Goal: Task Accomplishment & Management: Complete application form

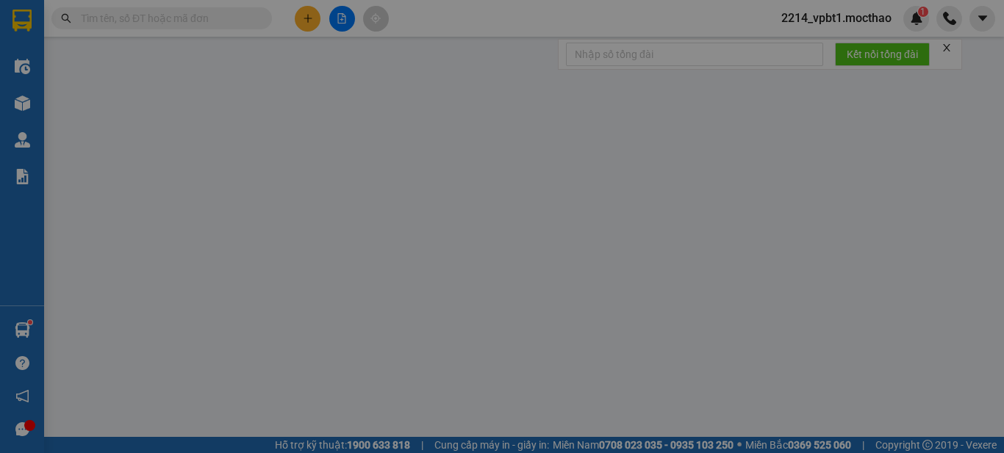
scroll to position [87, 0]
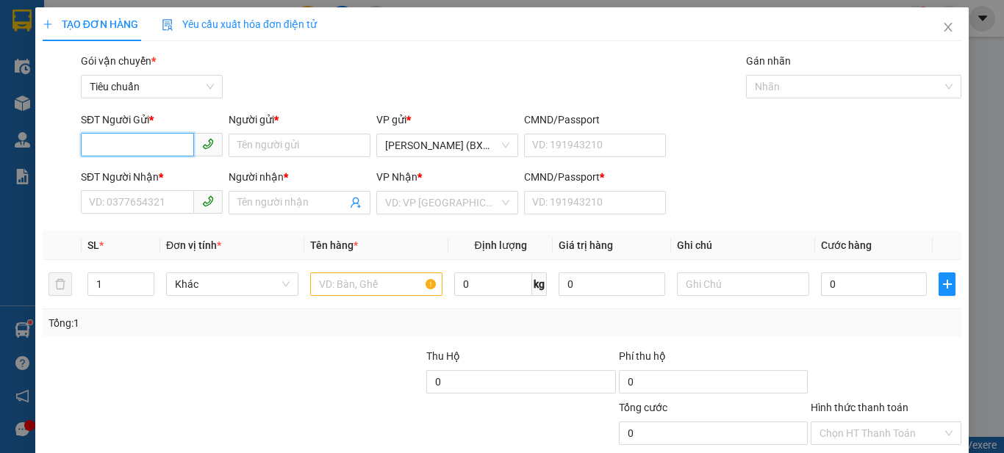
click at [179, 146] on input "SĐT Người Gửi *" at bounding box center [137, 145] width 113 height 24
type input "0823537977"
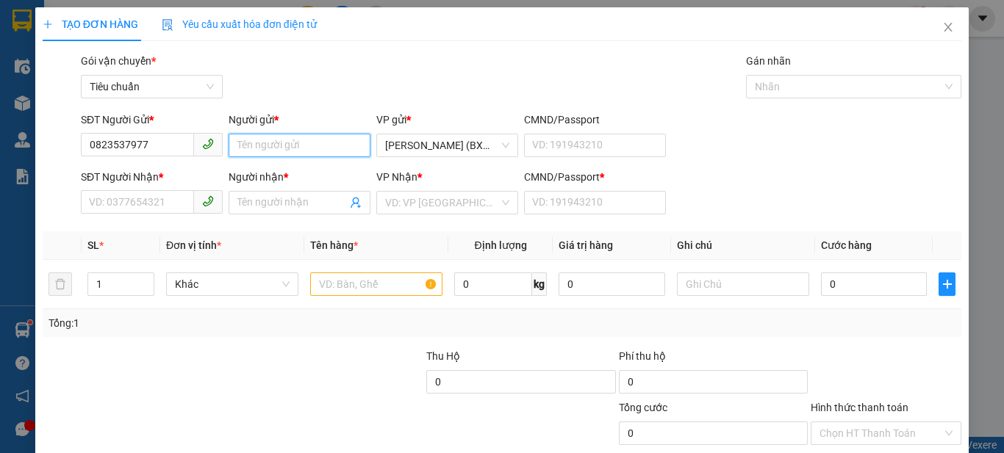
click at [301, 153] on input "Người gửi *" at bounding box center [300, 146] width 142 height 24
type input "KÝ"
click at [126, 206] on input "SĐT Người Nhận *" at bounding box center [137, 202] width 113 height 24
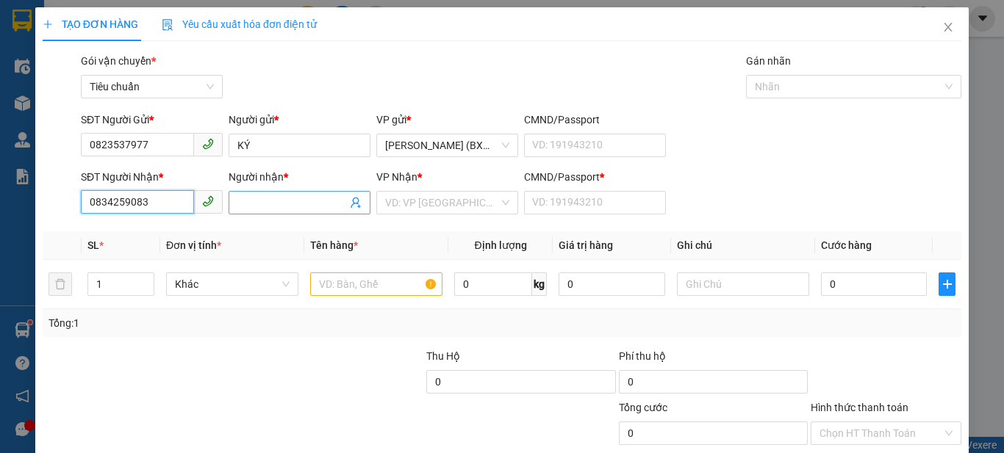
type input "0834259083"
click at [262, 205] on input "Người nhận *" at bounding box center [291, 203] width 109 height 16
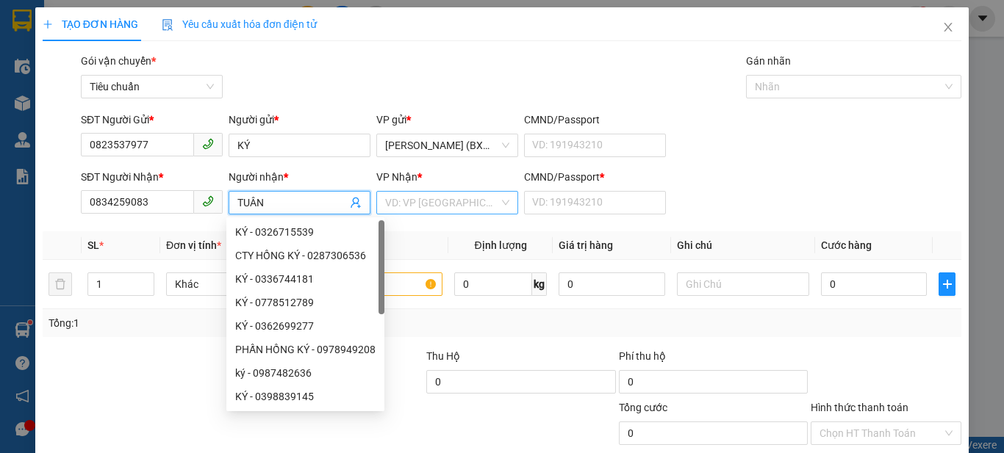
type input "TUÂN"
click at [458, 200] on input "search" at bounding box center [442, 203] width 114 height 22
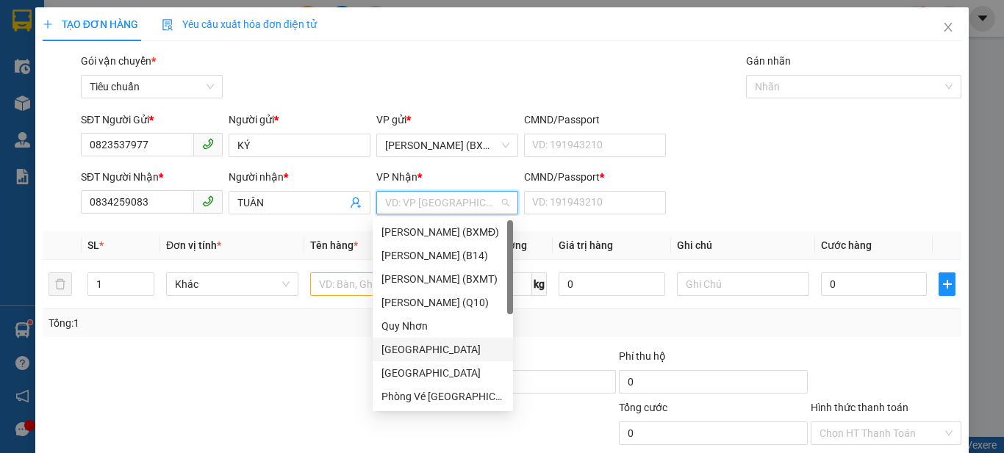
click at [408, 346] on div "[GEOGRAPHIC_DATA]" at bounding box center [442, 350] width 123 height 16
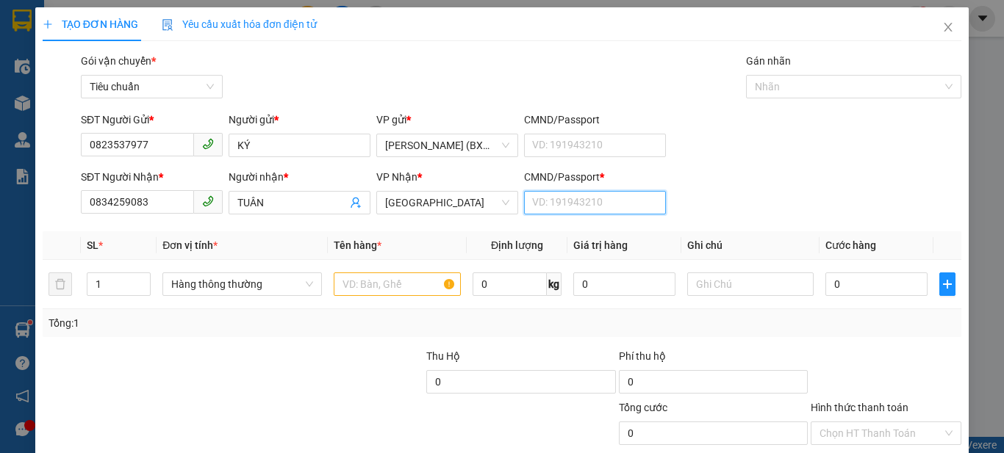
click at [594, 207] on input "CMND/Passport *" at bounding box center [595, 203] width 142 height 24
type input "1"
click at [413, 294] on input "text" at bounding box center [397, 285] width 127 height 24
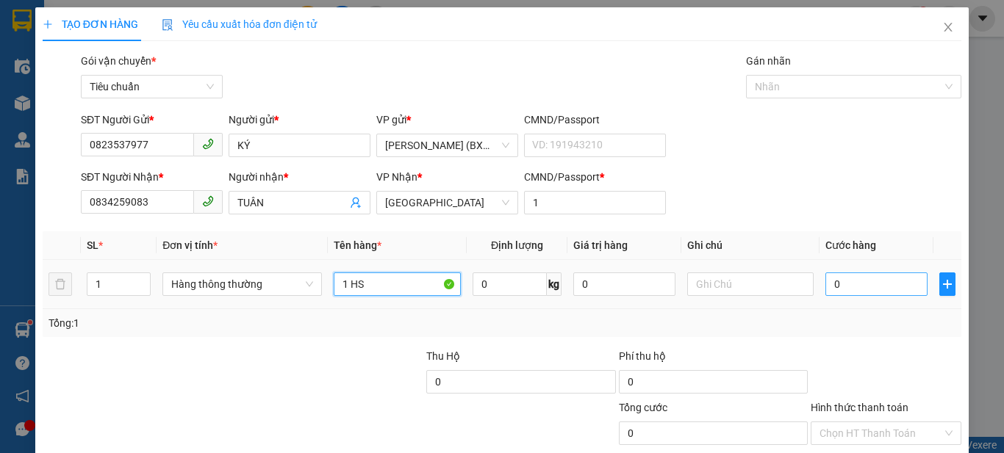
type input "1 HS"
click at [841, 290] on input "0" at bounding box center [875, 285] width 101 height 24
type input "3"
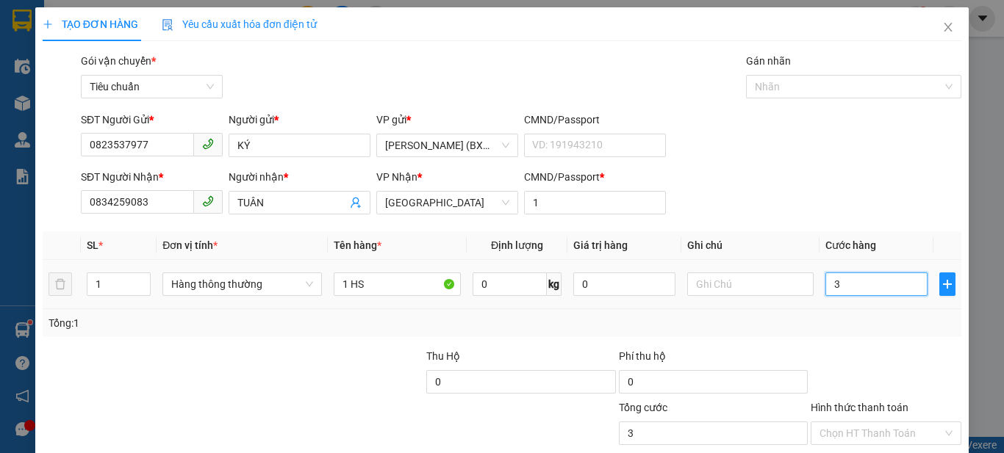
type input "30"
type input "30.000"
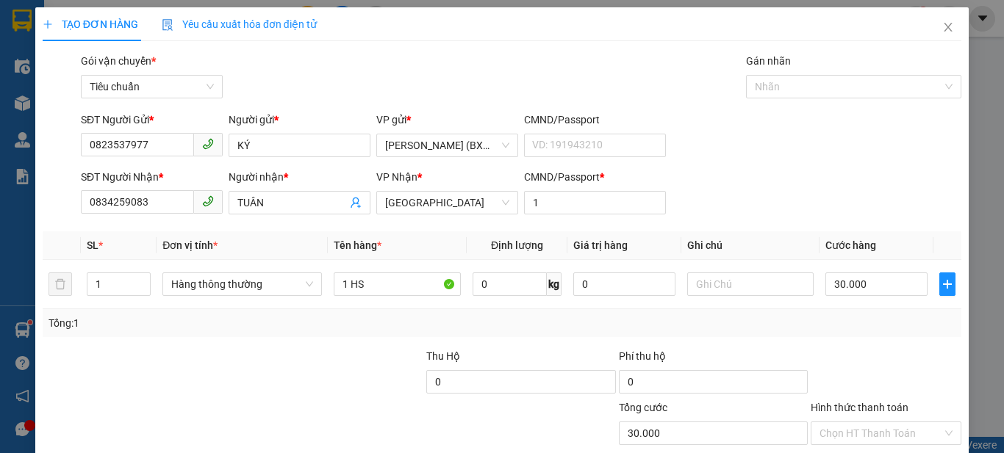
click at [871, 351] on div at bounding box center [886, 373] width 154 height 51
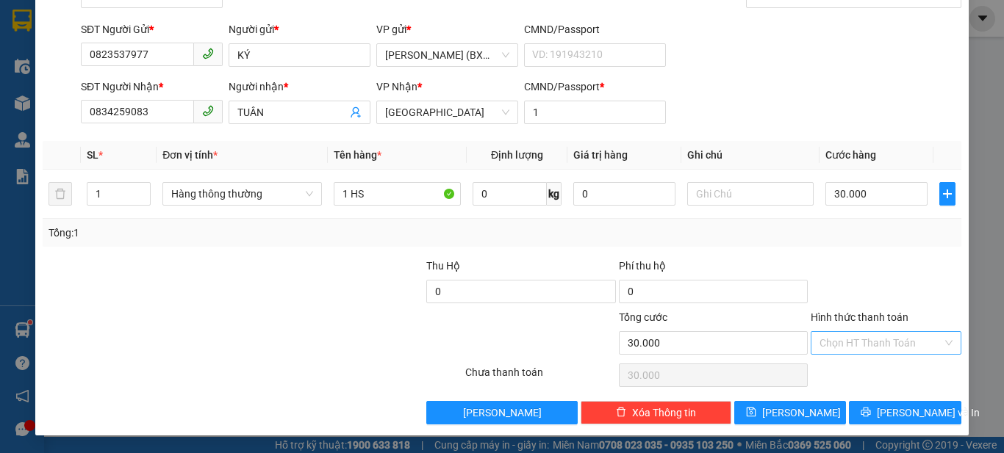
drag, startPoint x: 879, startPoint y: 345, endPoint x: 878, endPoint y: 331, distance: 14.0
click at [880, 339] on input "Hình thức thanh toán" at bounding box center [880, 343] width 123 height 22
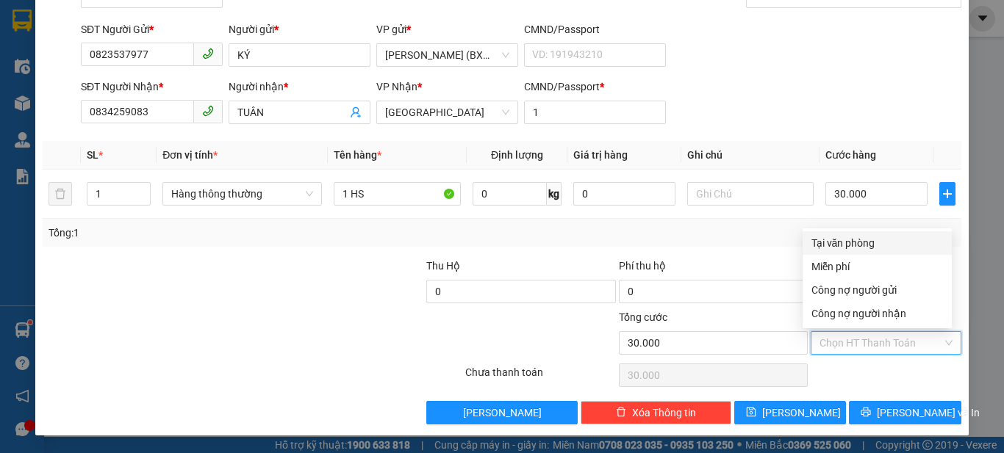
click at [860, 246] on div "Tại văn phòng" at bounding box center [877, 243] width 132 height 16
type input "0"
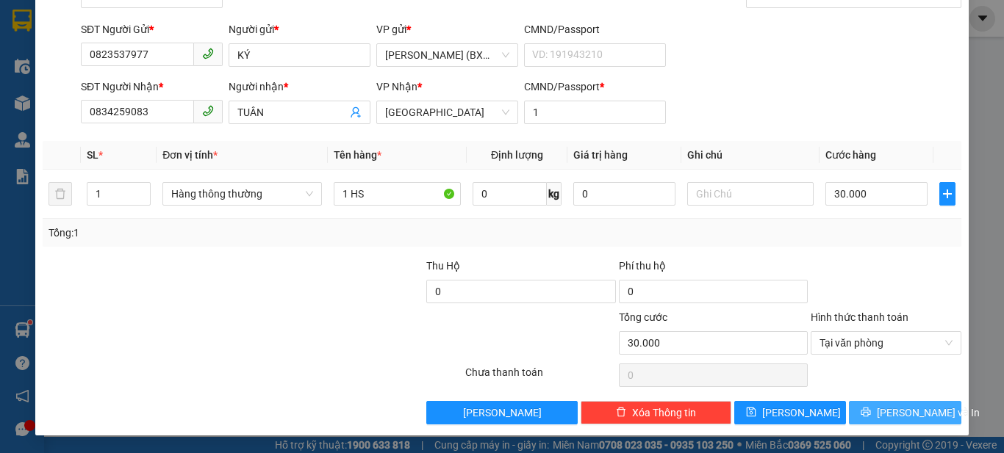
click at [882, 409] on span "[PERSON_NAME] và In" at bounding box center [928, 413] width 103 height 16
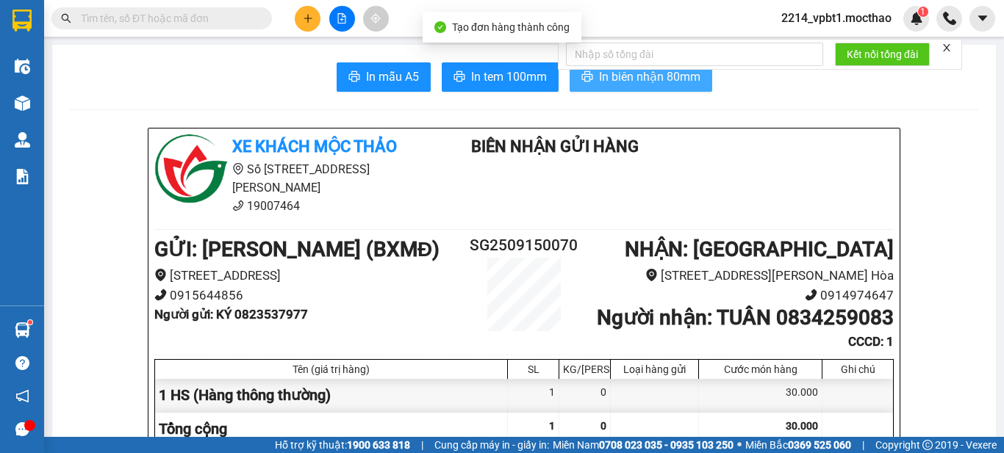
click at [685, 73] on span "In biên nhận 80mm" at bounding box center [649, 77] width 101 height 18
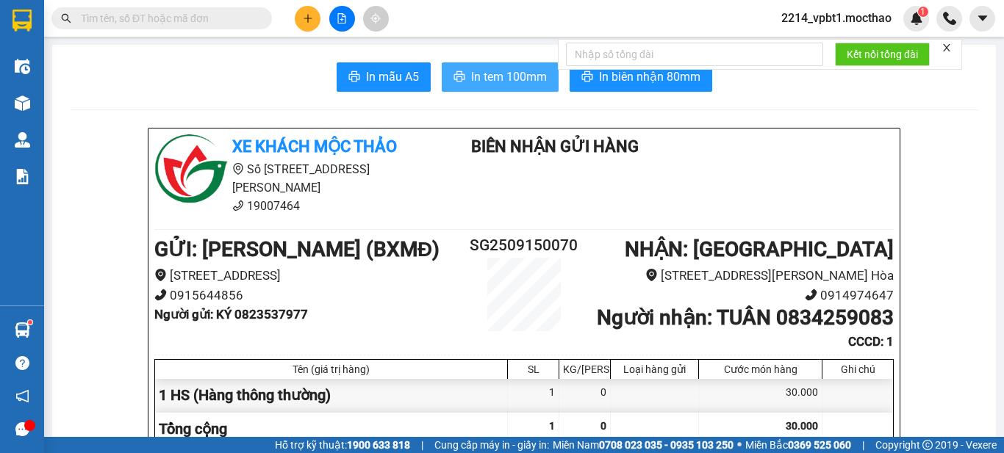
click at [489, 76] on span "In tem 100mm" at bounding box center [509, 77] width 76 height 18
